Goal: Task Accomplishment & Management: Use online tool/utility

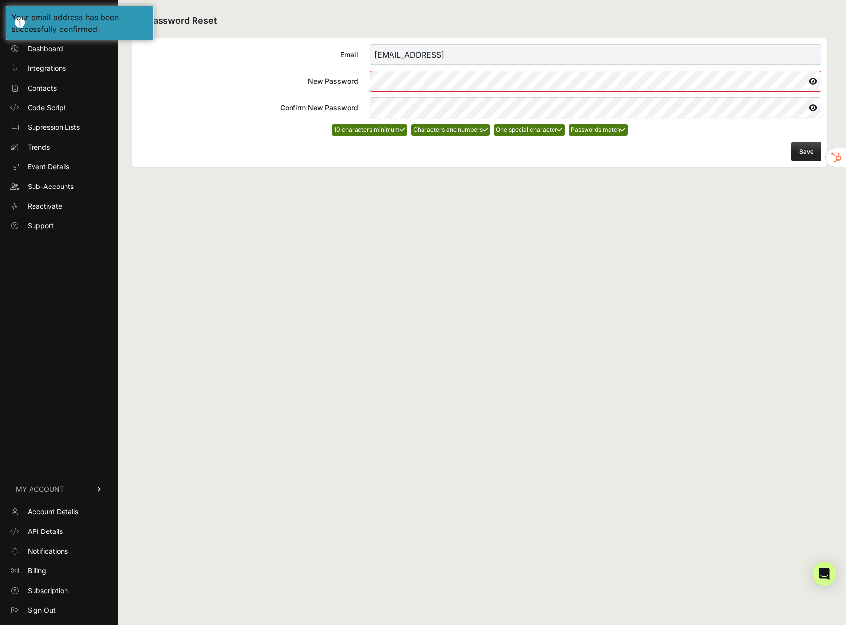
click at [429, 195] on div "Password Reset Email [EMAIL_ADDRESS] New Password Confirm New Password 10 chara…" at bounding box center [479, 312] width 723 height 625
click at [811, 79] on icon at bounding box center [813, 81] width 17 height 16
click at [798, 147] on button "Save" at bounding box center [806, 152] width 30 height 20
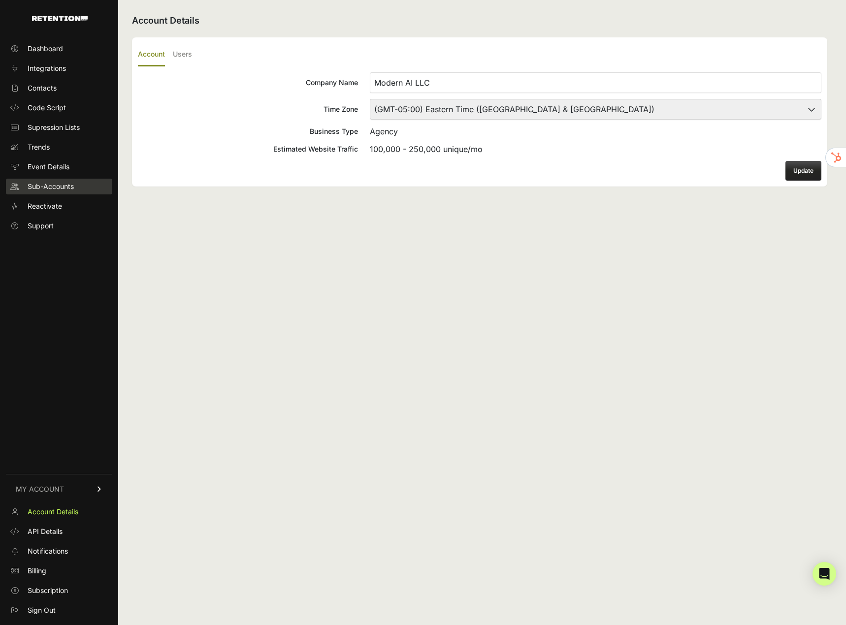
click at [47, 193] on link "Sub-Accounts" at bounding box center [59, 187] width 106 height 16
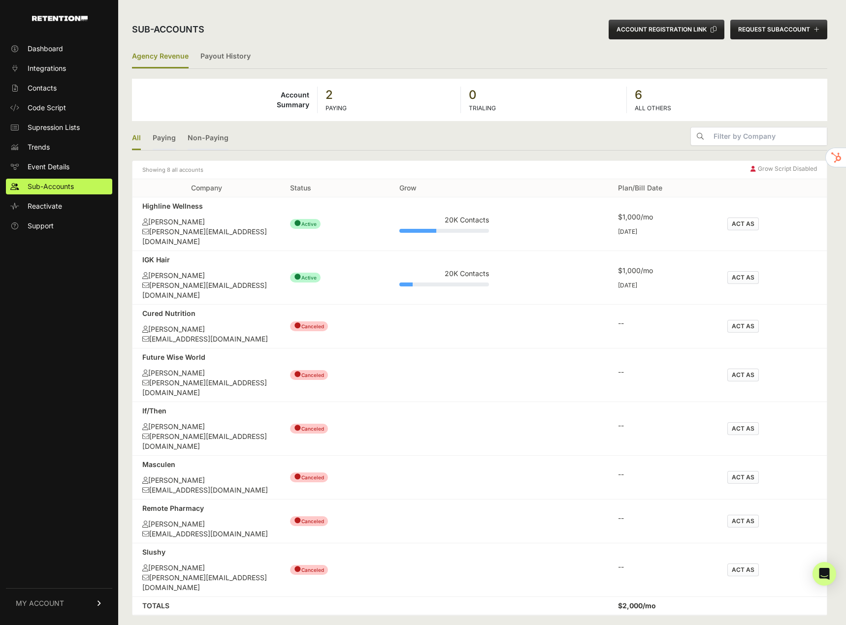
click at [187, 227] on div "[PERSON_NAME]" at bounding box center [206, 222] width 128 height 10
drag, startPoint x: 258, startPoint y: 217, endPoint x: 152, endPoint y: 223, distance: 106.5
click at [248, 218] on td "Highline Wellness [PERSON_NAME] [PERSON_NAME][EMAIL_ADDRESS][DOMAIN_NAME]" at bounding box center [206, 224] width 148 height 54
click at [152, 223] on div "[PERSON_NAME]" at bounding box center [206, 222] width 128 height 10
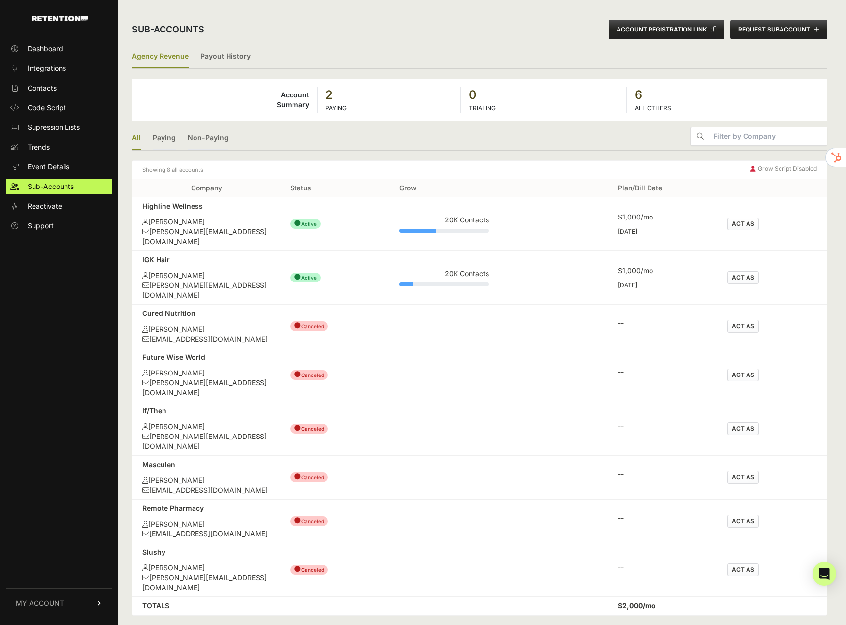
click at [175, 271] on div "[PERSON_NAME]" at bounding box center [206, 276] width 128 height 10
drag, startPoint x: 189, startPoint y: 277, endPoint x: 199, endPoint y: 277, distance: 10.8
click at [198, 281] on div "[PERSON_NAME][EMAIL_ADDRESS][DOMAIN_NAME]" at bounding box center [206, 291] width 128 height 20
click at [203, 281] on div "[PERSON_NAME][EMAIL_ADDRESS][DOMAIN_NAME]" at bounding box center [206, 291] width 128 height 20
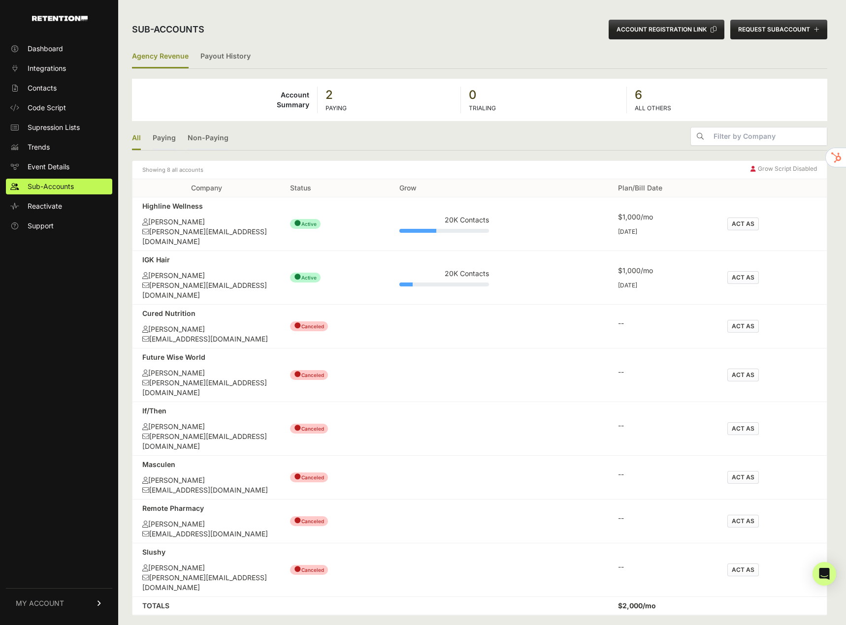
click at [167, 255] on div "IGK Hair" at bounding box center [206, 260] width 128 height 10
click at [731, 271] on button "ACT AS" at bounding box center [743, 277] width 32 height 13
